Goal: Information Seeking & Learning: Learn about a topic

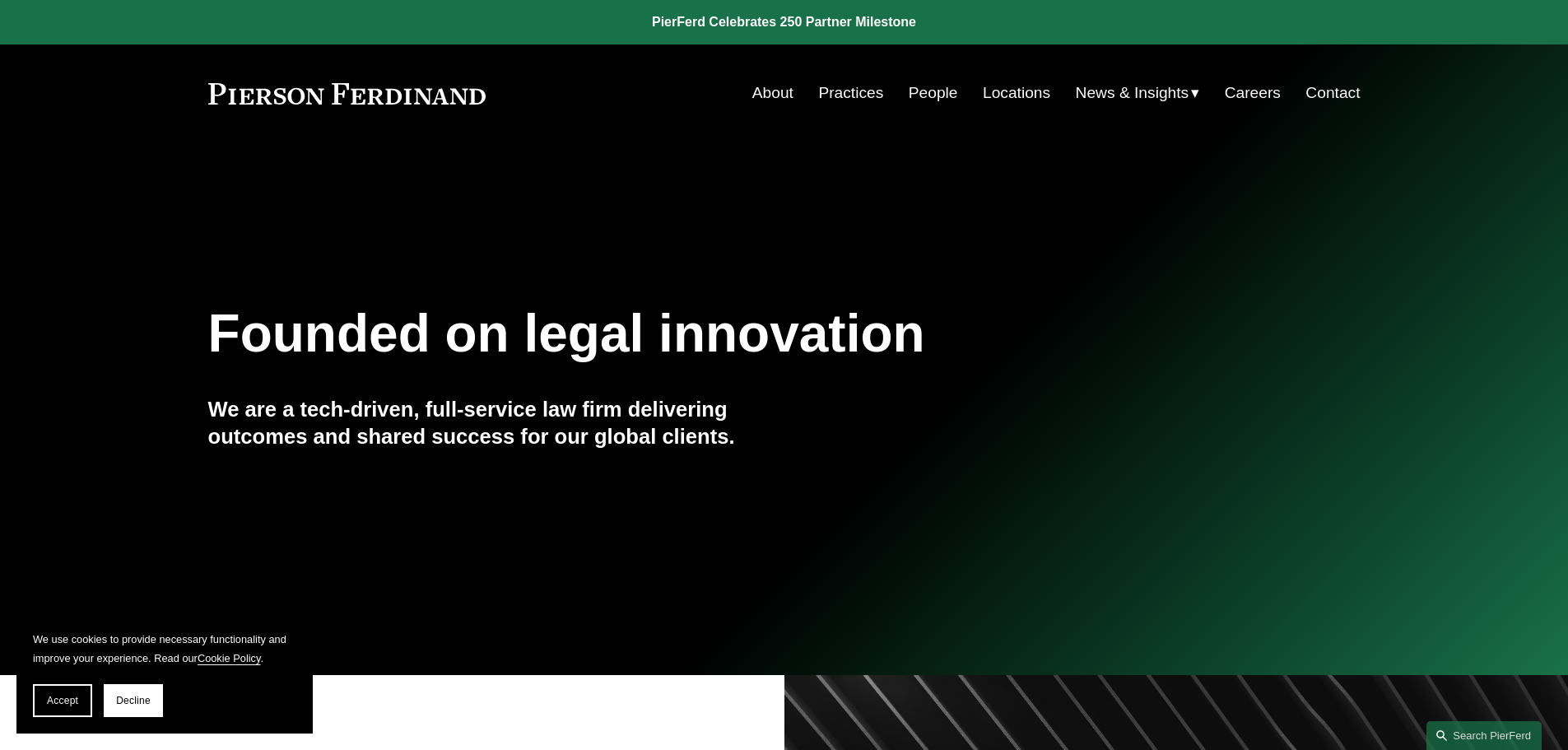
click at [865, 92] on link "Practices" at bounding box center [851, 93] width 65 height 32
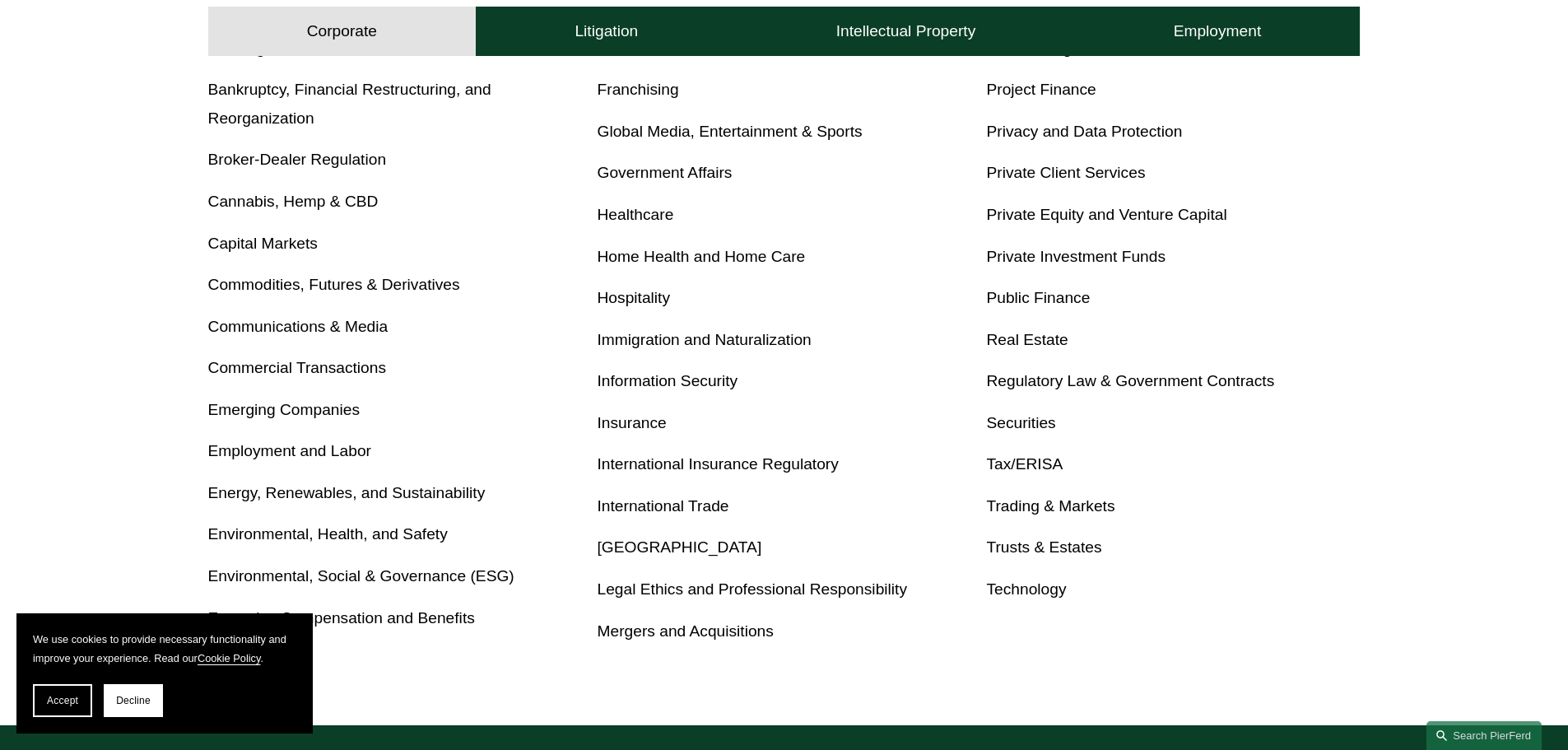
scroll to position [690, 0]
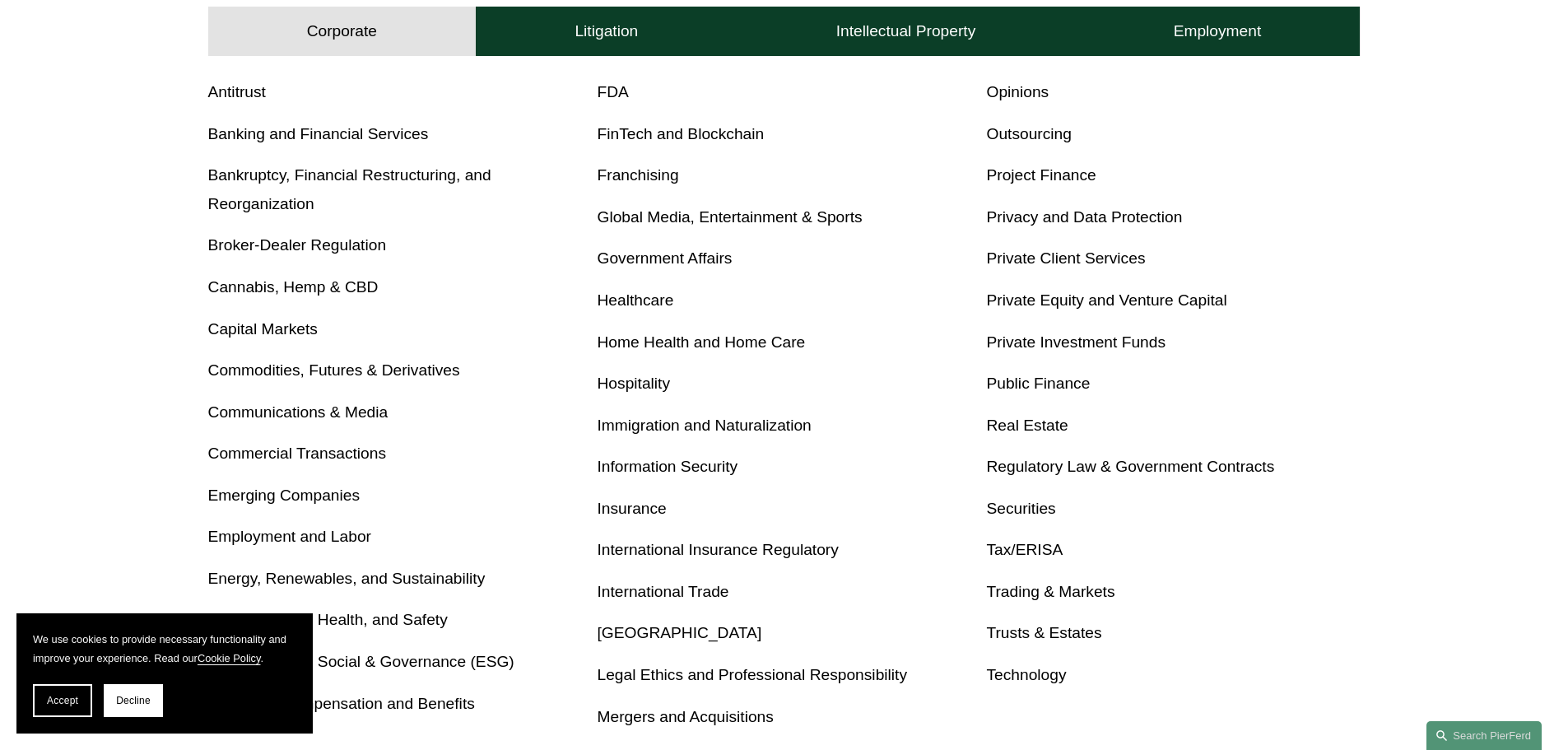
click at [1014, 549] on link "Tax/ERISA" at bounding box center [1024, 549] width 76 height 18
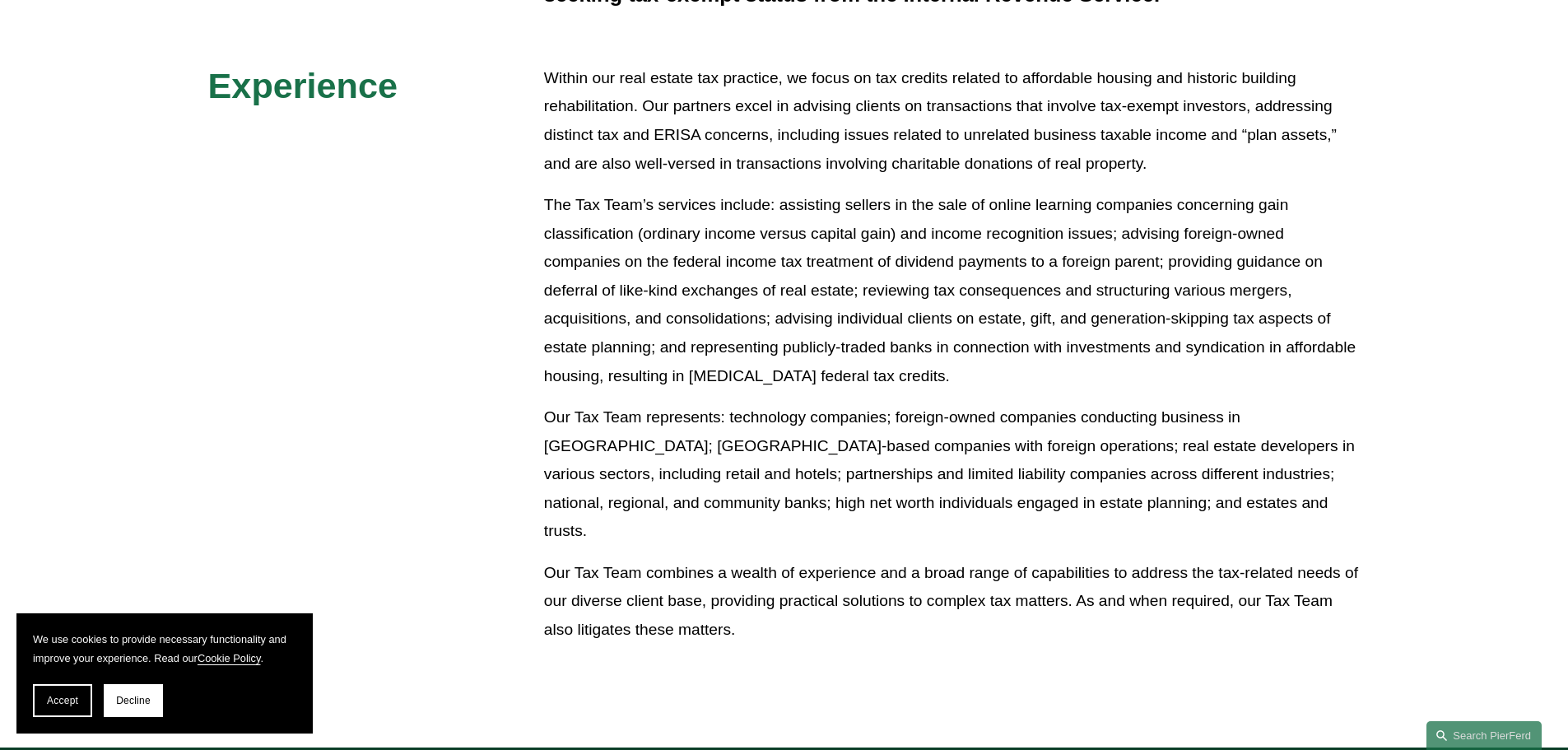
scroll to position [656, 0]
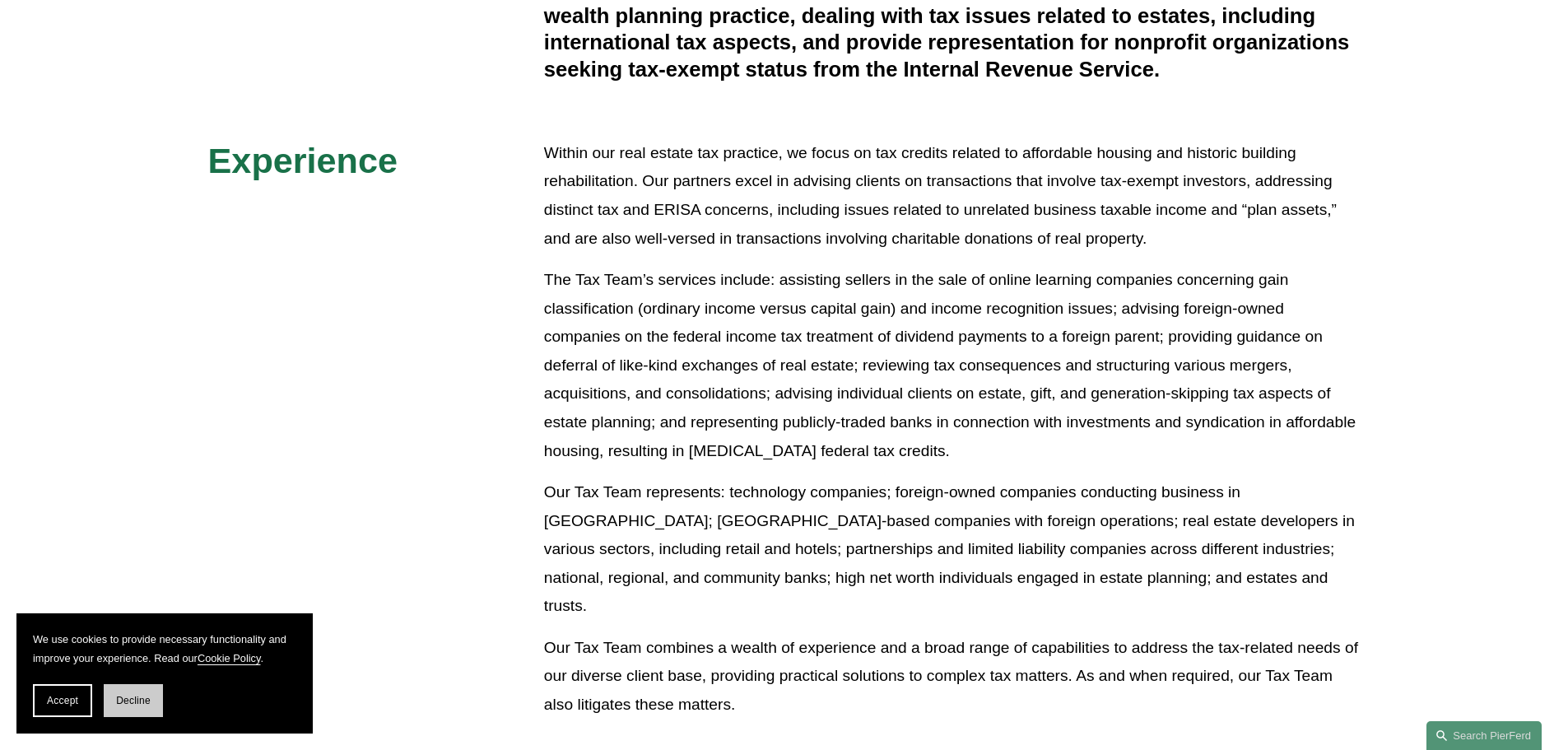
click at [117, 694] on button "Decline" at bounding box center [133, 701] width 60 height 33
